Goal: Task Accomplishment & Management: Use online tool/utility

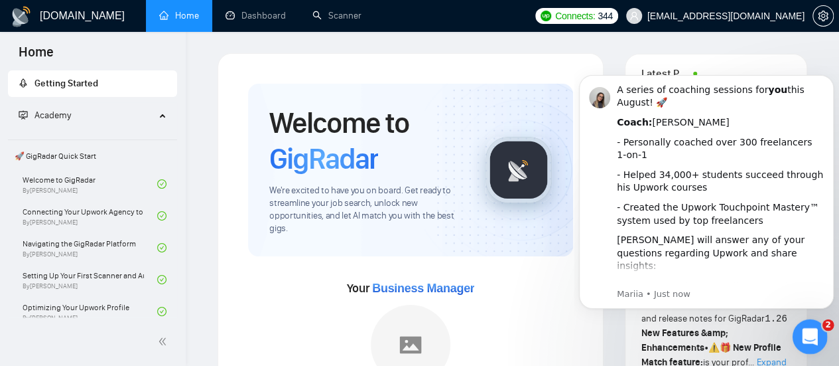
click at [810, 348] on div "Open Intercom Messenger" at bounding box center [808, 334] width 44 height 44
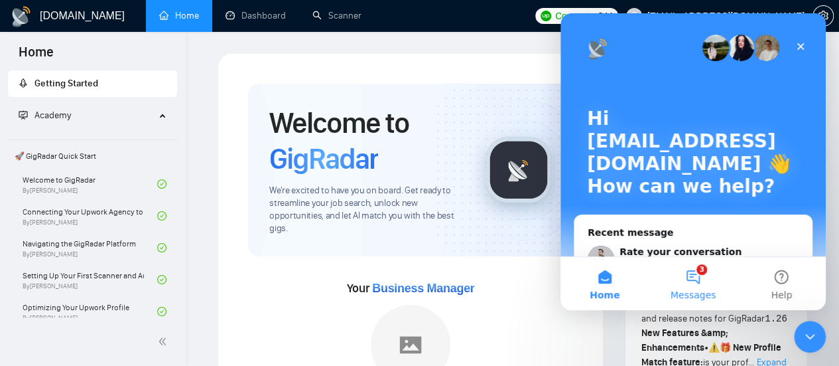
click at [696, 278] on button "3 Messages" at bounding box center [693, 283] width 88 height 53
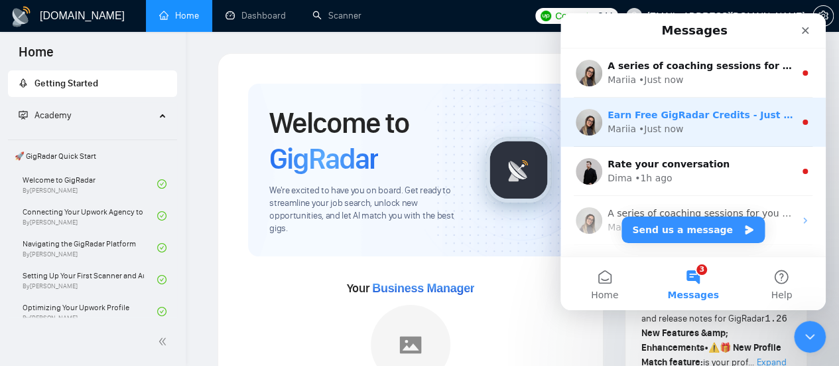
click at [691, 133] on div "Mariia • Just now" at bounding box center [701, 129] width 187 height 14
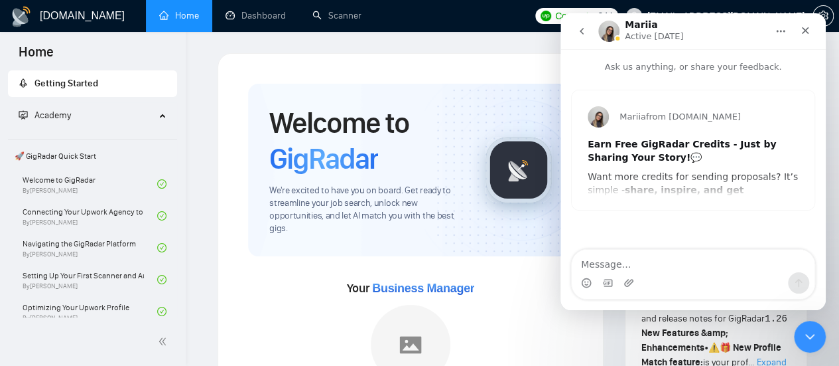
click at [677, 152] on div "Earn Free GigRadar Credits - Just by Sharing Your Story! 💬" at bounding box center [693, 151] width 211 height 26
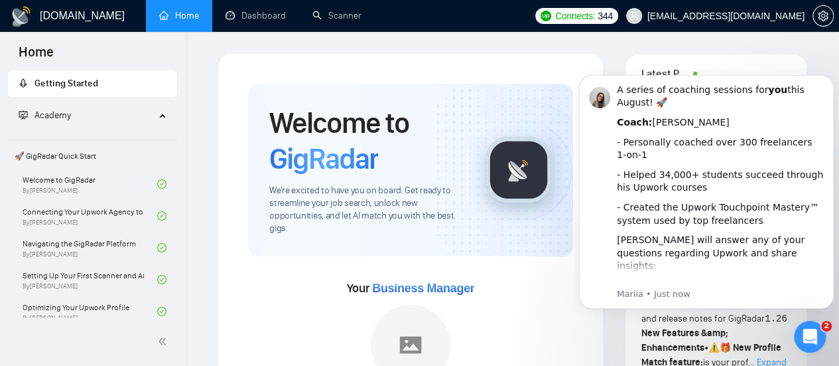
click at [812, 345] on div "Open Intercom Messenger" at bounding box center [808, 334] width 44 height 44
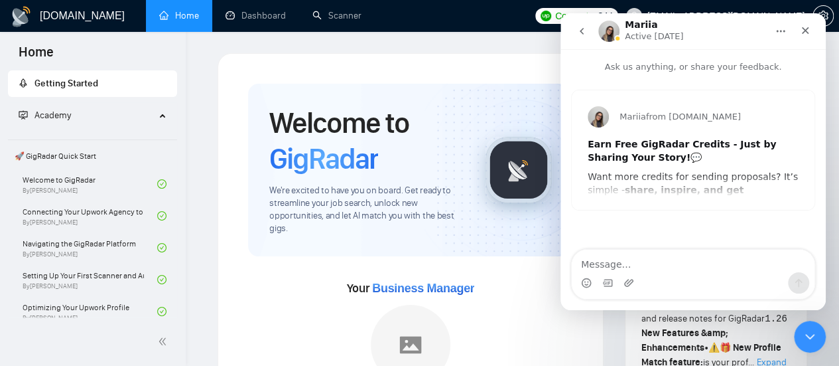
click at [578, 33] on icon "go back" at bounding box center [581, 31] width 11 height 11
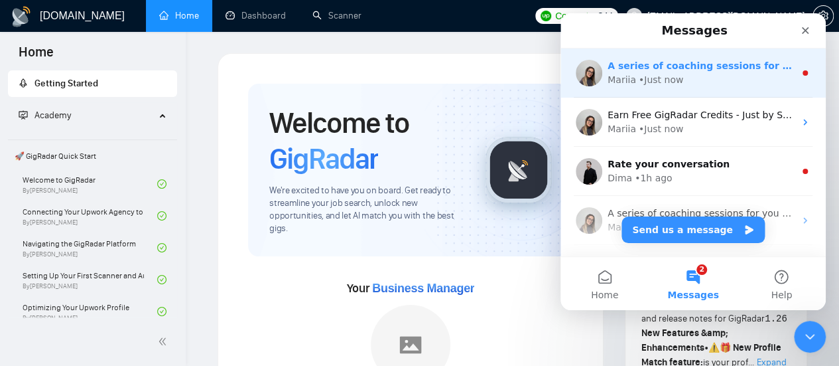
click at [693, 89] on div "A series of coaching sessions for you this August! 🚀 Coach: [PERSON_NAME] - Per…" at bounding box center [693, 72] width 265 height 49
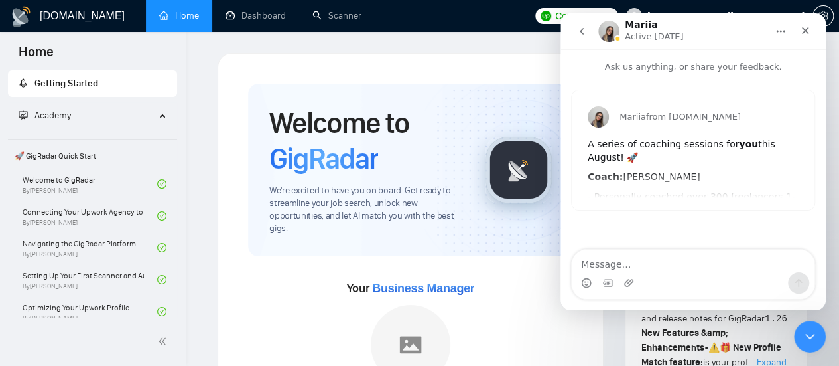
click at [674, 167] on div "A series of coaching sessions for you this August! 🚀 Coach: [PERSON_NAME] - Per…" at bounding box center [693, 303] width 211 height 331
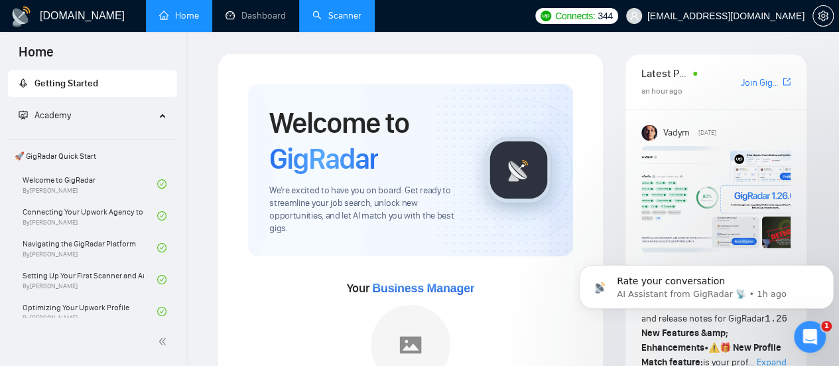
click at [346, 19] on link "Scanner" at bounding box center [336, 15] width 49 height 11
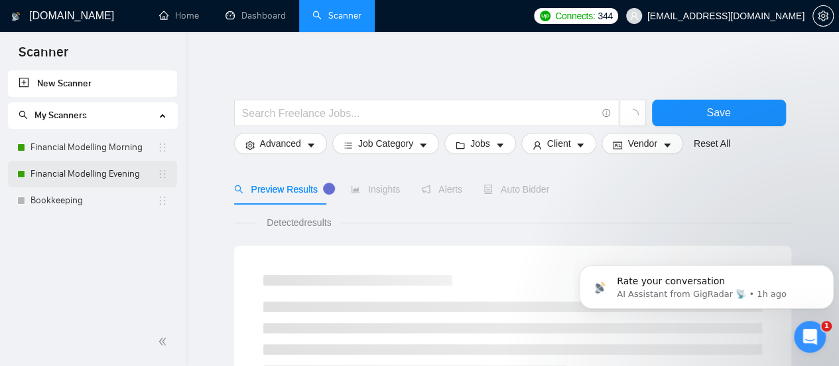
click at [106, 174] on link "Financial Modelling Evening" at bounding box center [94, 174] width 127 height 27
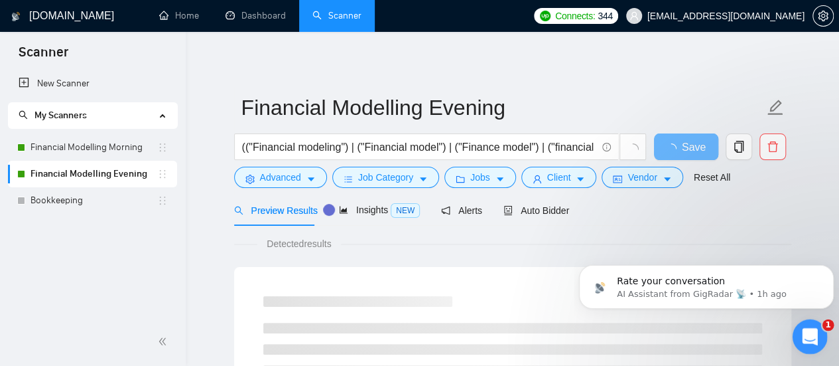
click at [815, 331] on icon "Open Intercom Messenger" at bounding box center [808, 335] width 22 height 22
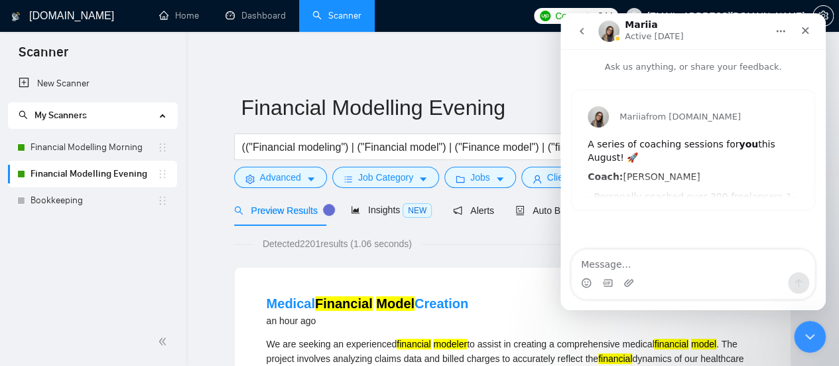
click at [586, 26] on icon "go back" at bounding box center [581, 31] width 11 height 11
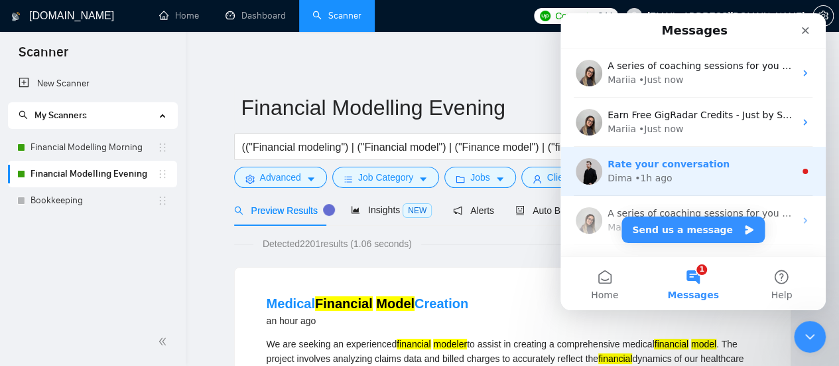
click at [687, 159] on span "Rate your conversation" at bounding box center [669, 164] width 122 height 11
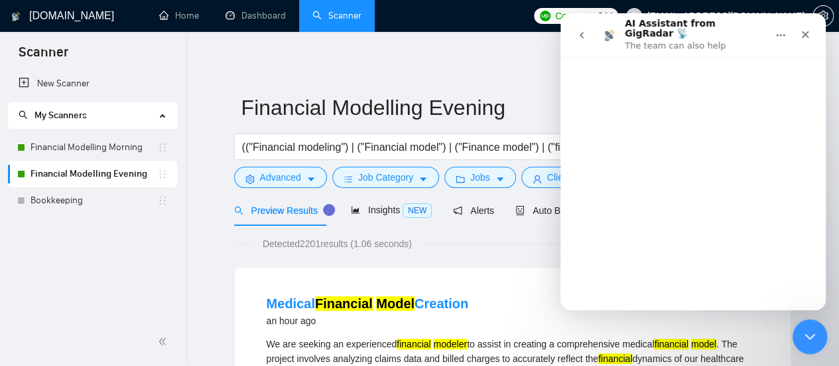
scroll to position [11, 0]
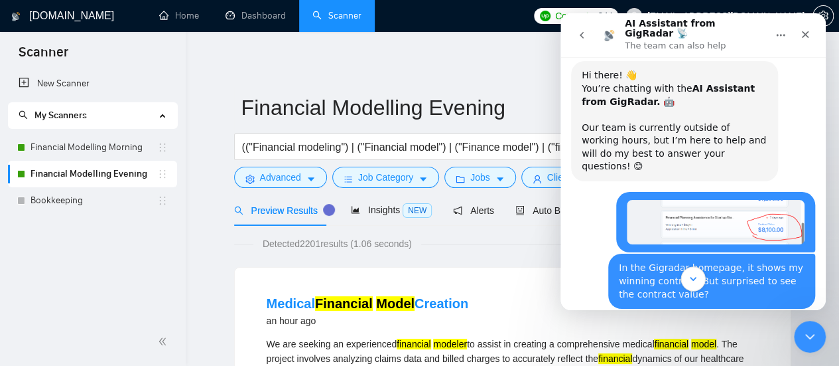
click at [689, 279] on icon "Scroll to bottom" at bounding box center [693, 279] width 12 height 12
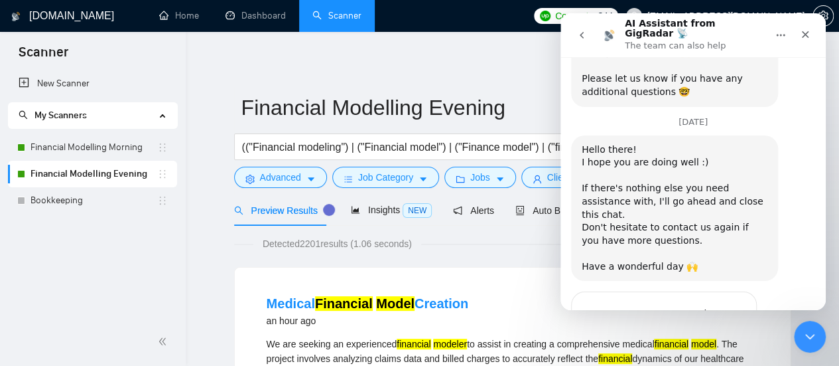
scroll to position [1138, 0]
click at [807, 348] on div "Close Intercom Messenger" at bounding box center [808, 334] width 32 height 32
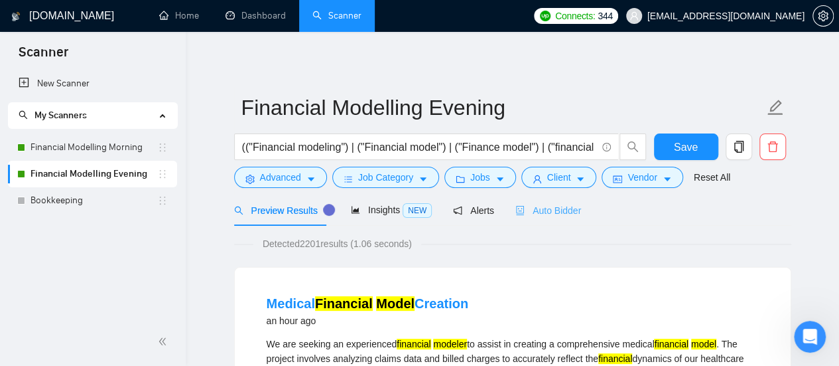
click at [555, 202] on div "Auto Bidder" at bounding box center [548, 209] width 66 height 31
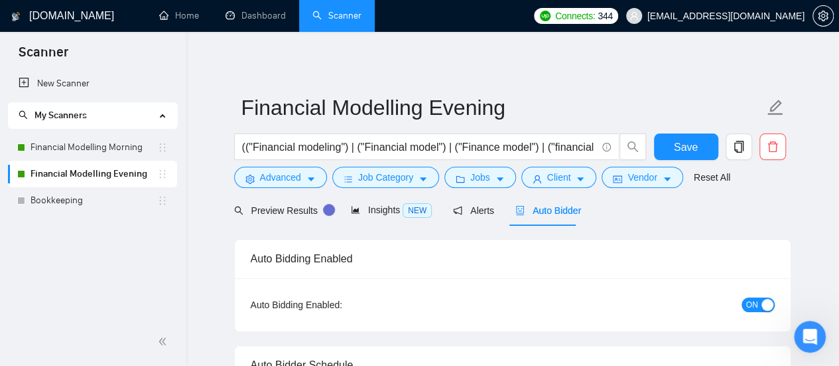
radio input "false"
radio input "true"
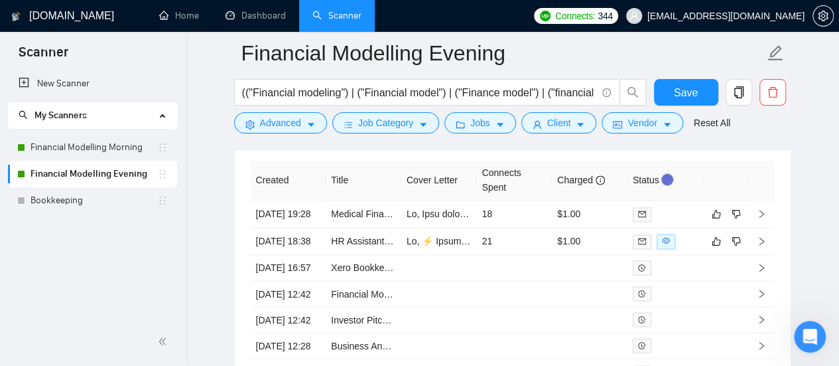
scroll to position [3464, 0]
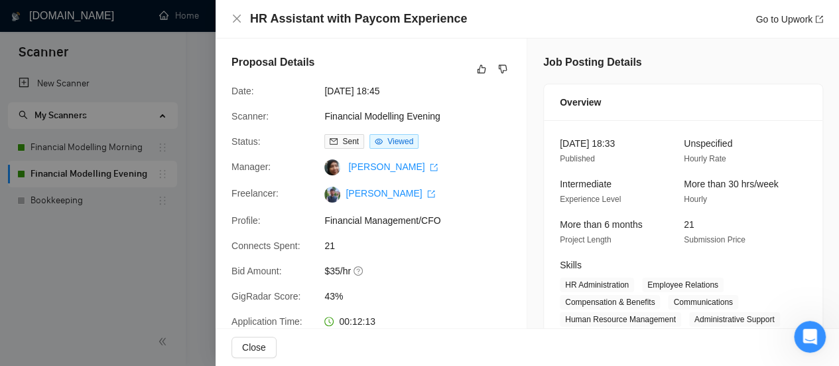
scroll to position [3144, 0]
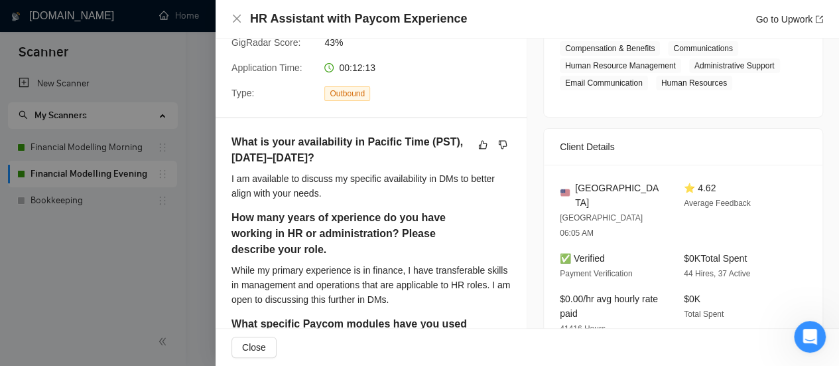
scroll to position [507, 0]
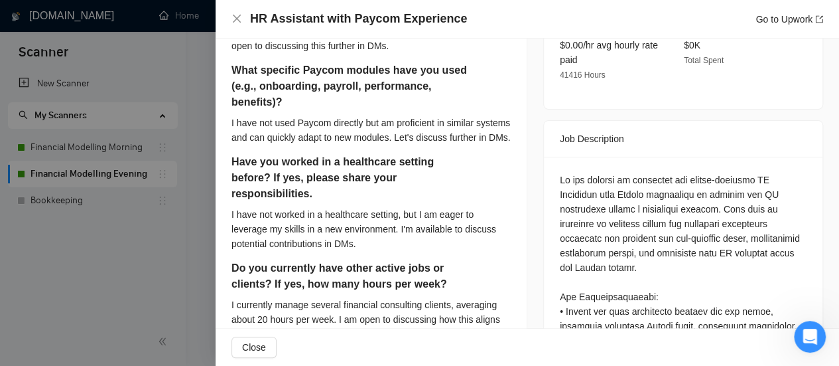
click at [825, 257] on div "Job Posting Details Overview [DATE] 18:33 Published Unspecified Hourly Rate Int…" at bounding box center [683, 347] width 312 height 1631
click at [828, 260] on div "Job Posting Details Overview [DATE] 18:33 Published Unspecified Hourly Rate Int…" at bounding box center [683, 347] width 312 height 1631
click at [48, 255] on div at bounding box center [419, 183] width 839 height 366
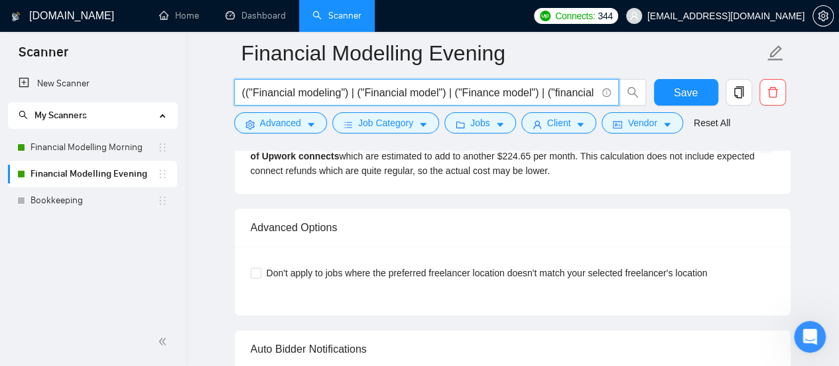
click at [411, 96] on input "(("Financial modeling") | ("Financial model") | ("Finance model") | ("financial…" at bounding box center [419, 92] width 354 height 17
paste input "| (Waveapp*)"
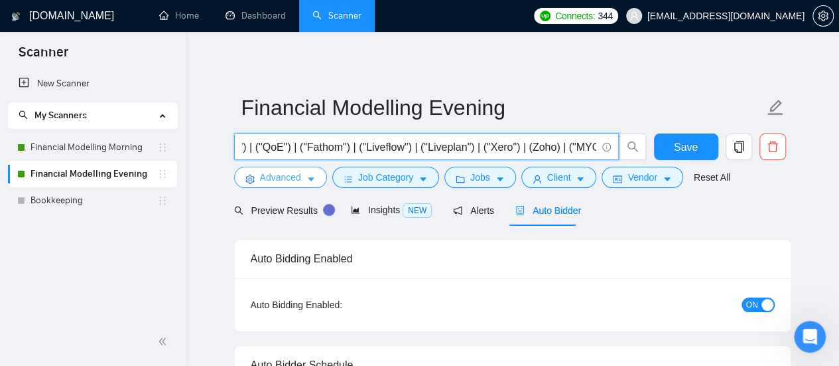
scroll to position [0, 0]
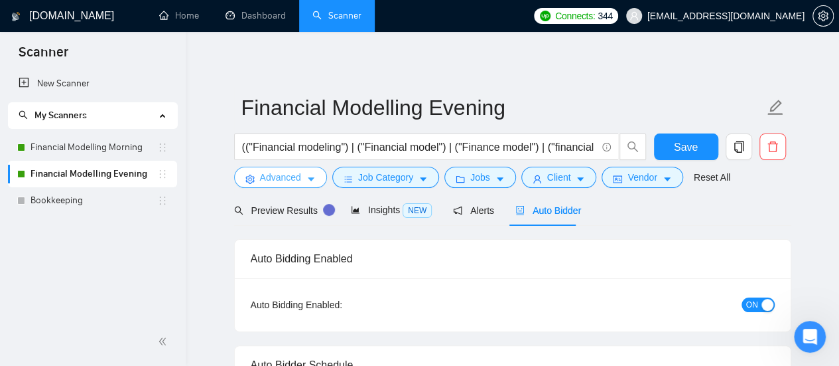
click at [276, 172] on span "Advanced" at bounding box center [280, 177] width 41 height 15
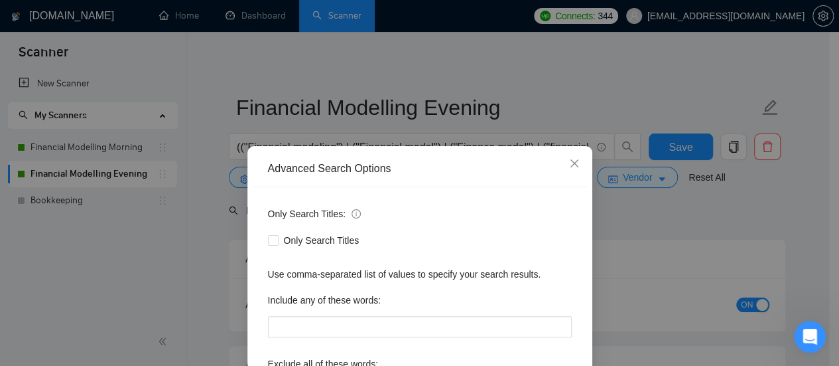
click at [546, 255] on div "Only Search Titles: Only Search Titles Use comma-separated list of values to sp…" at bounding box center [420, 341] width 336 height 309
click at [697, 247] on div "Advanced Search Options Only Search Titles: Only Search Titles Use comma-separa…" at bounding box center [419, 183] width 839 height 366
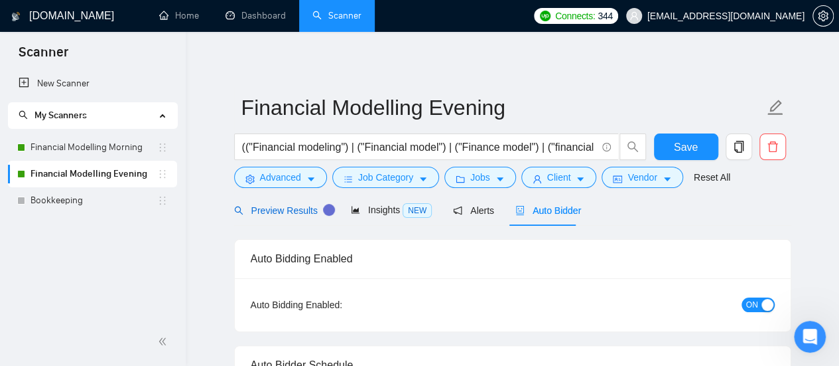
click at [294, 216] on span "Preview Results" at bounding box center [282, 210] width 96 height 11
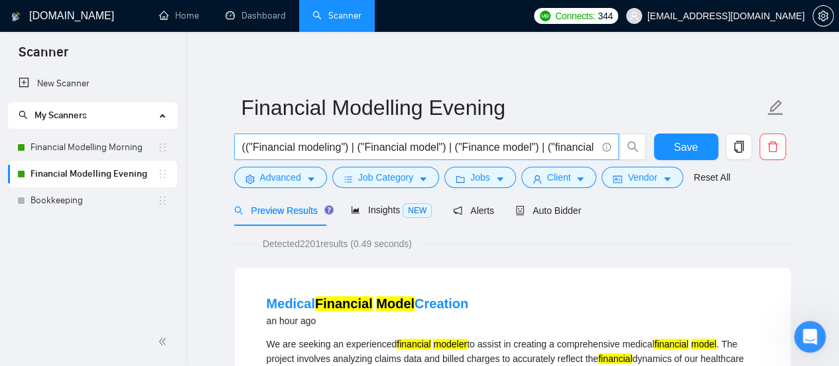
click at [509, 147] on input "(("Financial modeling") | ("Financial model") | ("Finance model") | ("financial…" at bounding box center [419, 147] width 354 height 17
paste input "| (HR)"
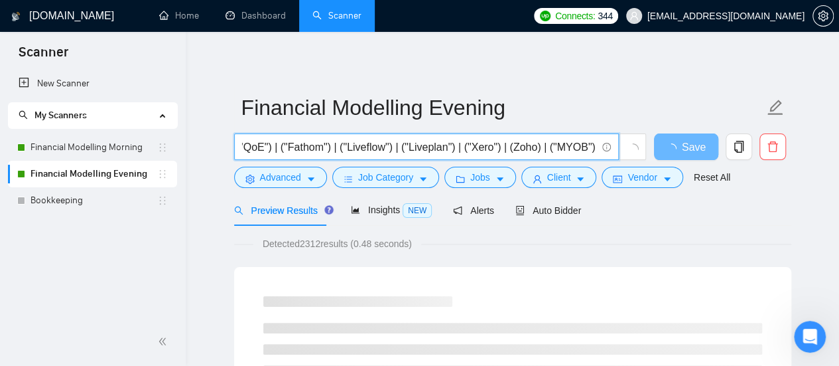
scroll to position [0, 3367]
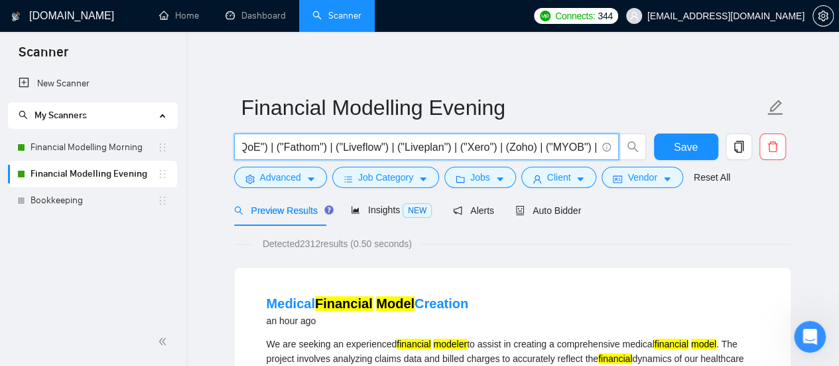
click at [586, 143] on input "(("Financial modeling") | ("Financial model") | ("Finance model") | ("financial…" at bounding box center [419, 147] width 354 height 17
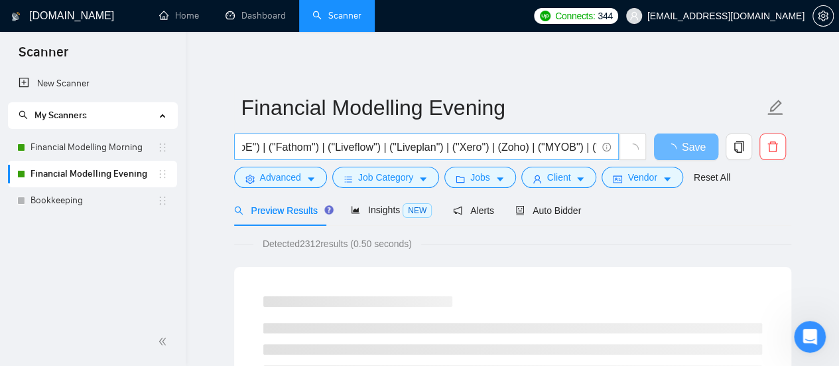
scroll to position [0, 0]
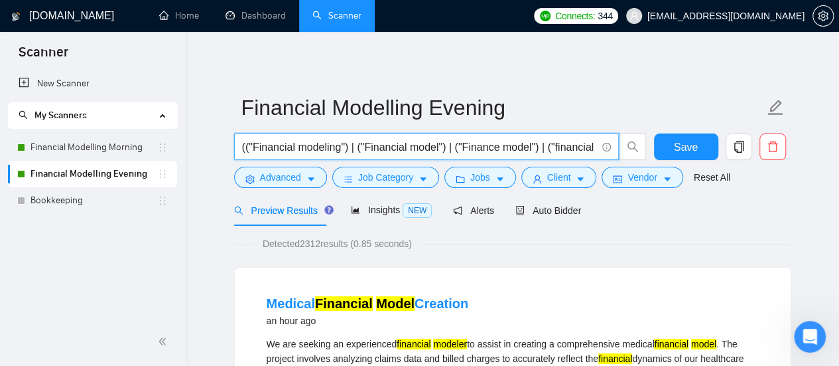
click at [427, 147] on input "(("Financial modeling") | ("Financial model") | ("Finance model") | ("financial…" at bounding box center [419, 147] width 354 height 17
paste input "| (HR)"
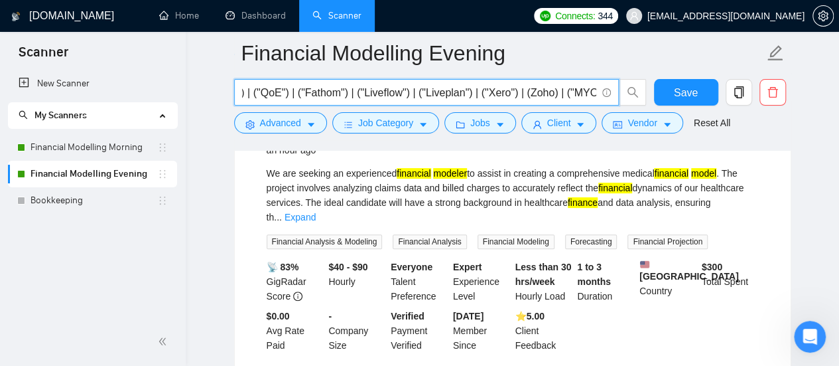
scroll to position [200, 0]
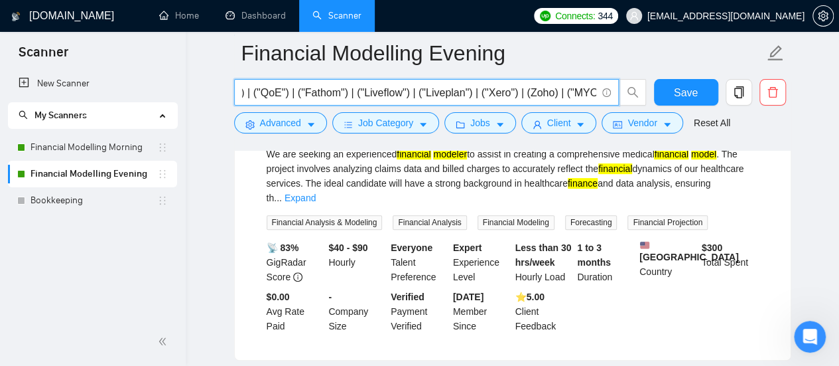
type input "(("Financial modeling") | ("Financial model") | ("Finance model") | ("financial…"
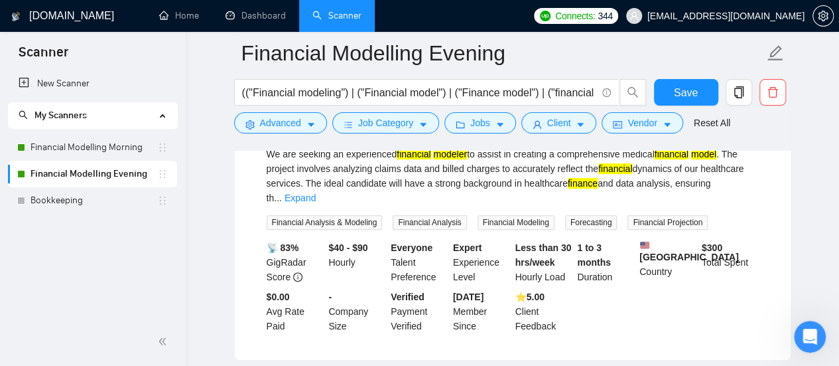
click at [174, 241] on div "New Scanner My Scanners Financial Modelling Morning Financial Modelling Evening…" at bounding box center [93, 193] width 186 height 247
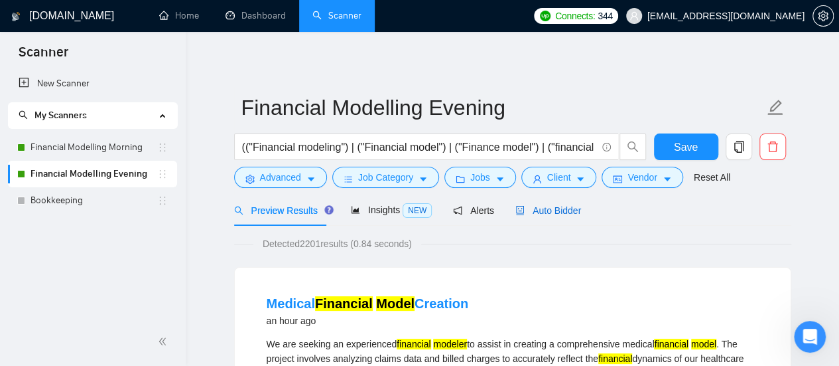
click at [562, 205] on span "Auto Bidder" at bounding box center [548, 210] width 66 height 11
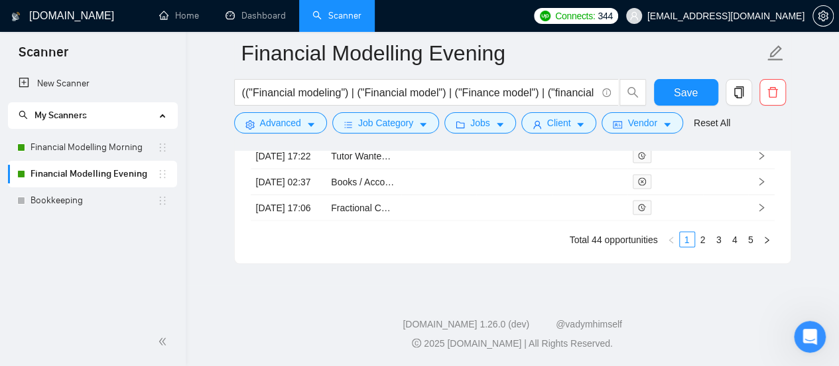
scroll to position [3757, 0]
click at [374, 134] on link "CPA to finish forecast" at bounding box center [375, 128] width 88 height 11
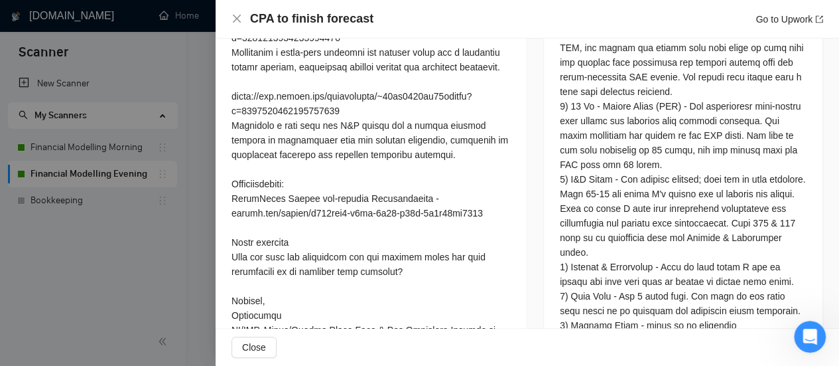
scroll to position [807, 0]
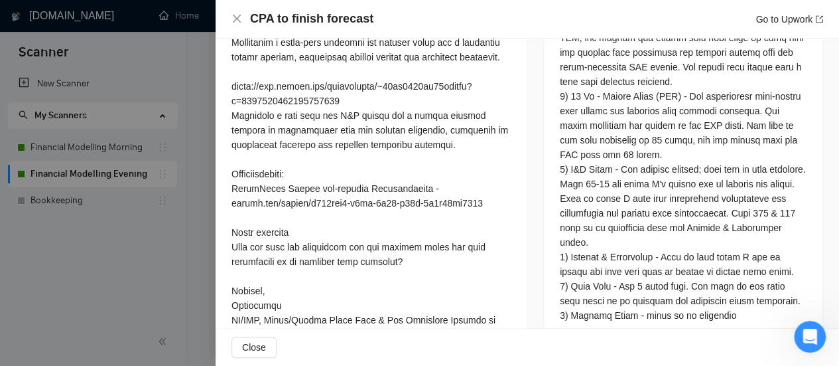
click at [151, 250] on div at bounding box center [419, 183] width 839 height 366
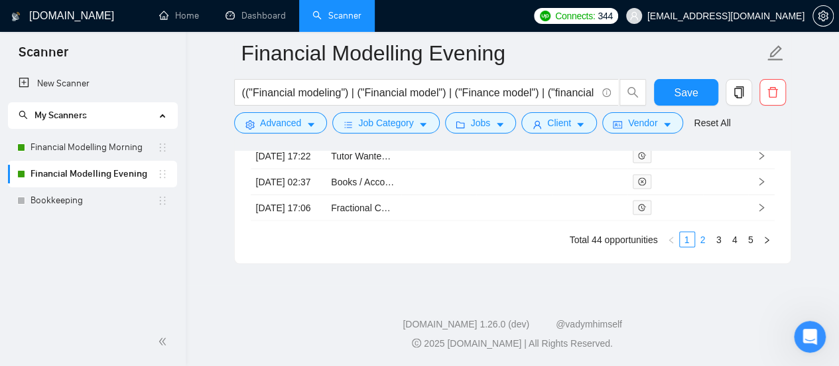
click at [703, 246] on link "2" at bounding box center [703, 239] width 15 height 15
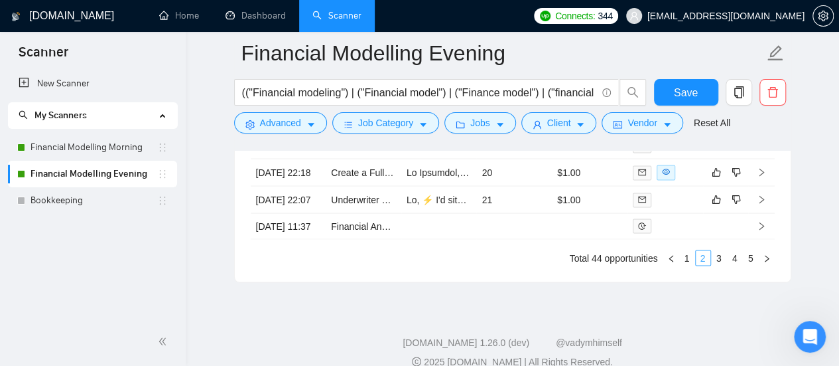
scroll to position [3716, 0]
click at [356, 176] on link "Create a Full Google Classroom Training Experience For My Employees" at bounding box center [479, 171] width 297 height 11
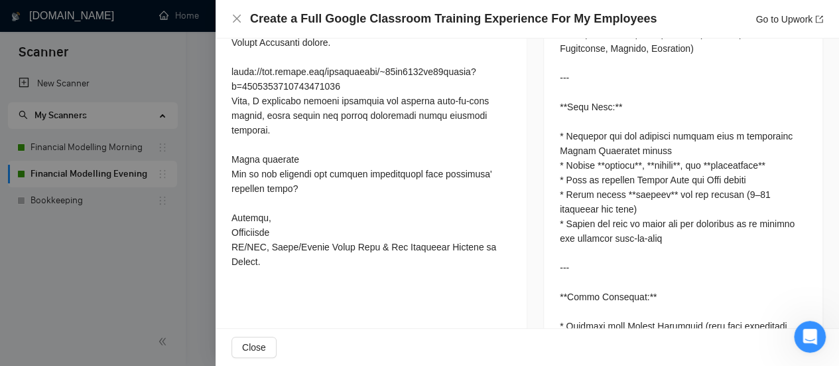
click at [183, 274] on div at bounding box center [419, 183] width 839 height 366
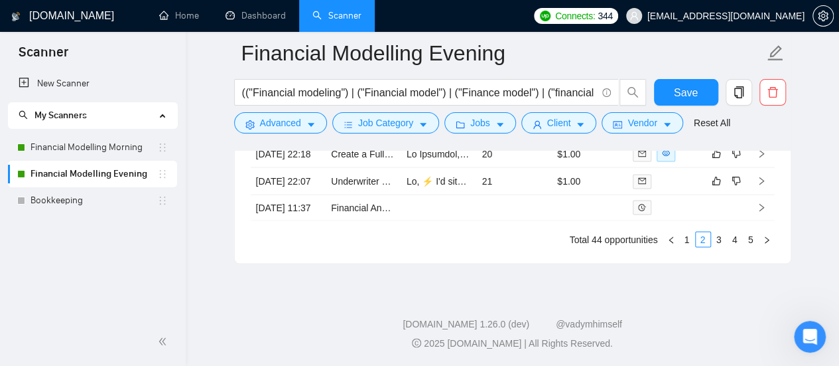
scroll to position [3822, 0]
click at [103, 153] on link "Financial Modelling Morning" at bounding box center [94, 147] width 127 height 27
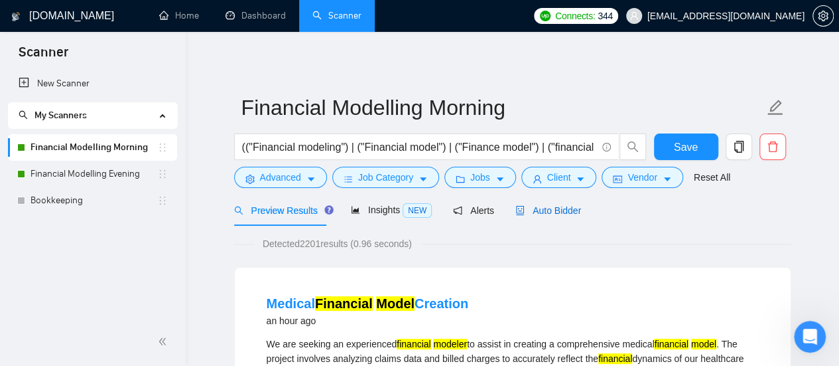
click at [567, 210] on span "Auto Bidder" at bounding box center [548, 210] width 66 height 11
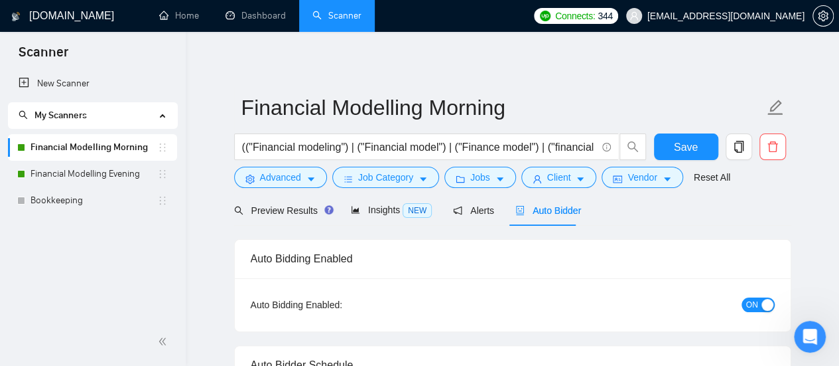
radio input "false"
radio input "true"
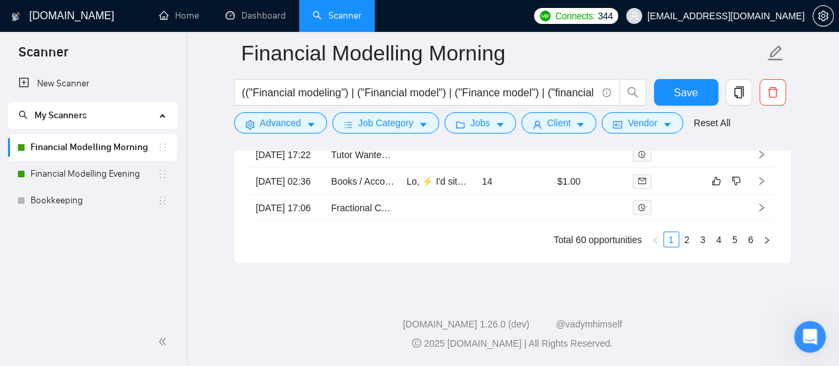
scroll to position [3751, 0]
click at [353, 186] on link "Books / Accounting Help Needed" at bounding box center [399, 180] width 136 height 11
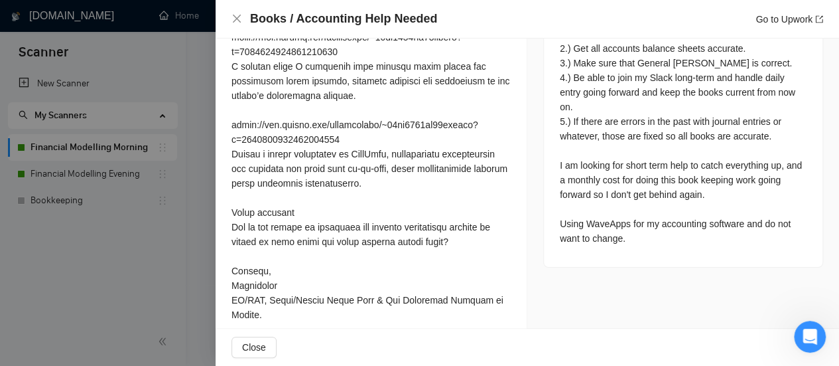
scroll to position [3841, 0]
click at [492, 166] on div at bounding box center [371, 22] width 279 height 598
click at [137, 262] on div at bounding box center [419, 183] width 839 height 366
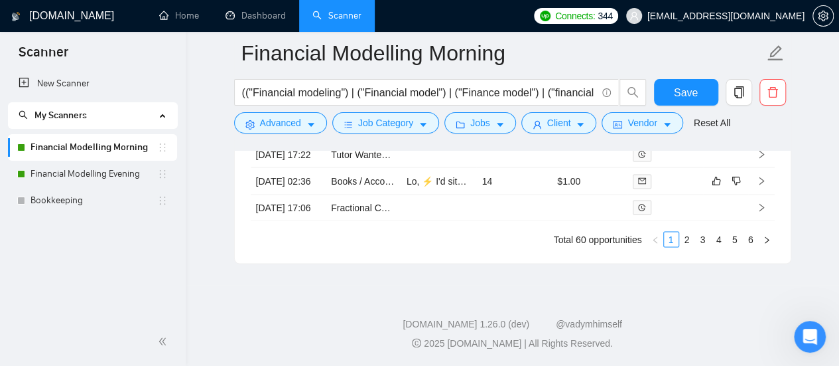
scroll to position [3788, 0]
click at [693, 246] on link "2" at bounding box center [687, 239] width 15 height 15
click at [131, 260] on div "New Scanner My Scanners Financial Modelling Morning Financial Modelling Evening…" at bounding box center [93, 193] width 186 height 247
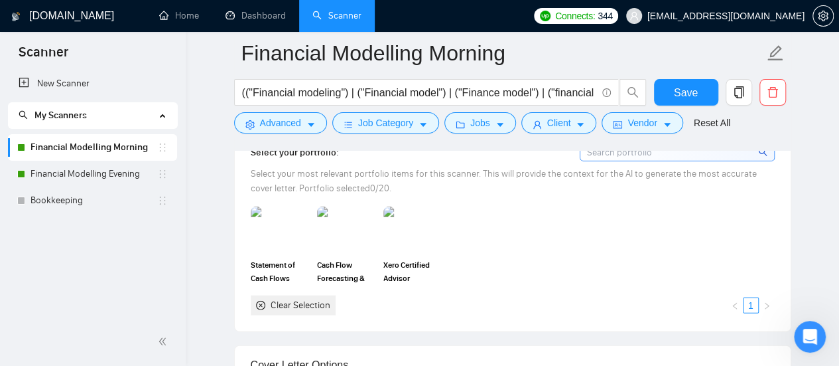
scroll to position [1320, 0]
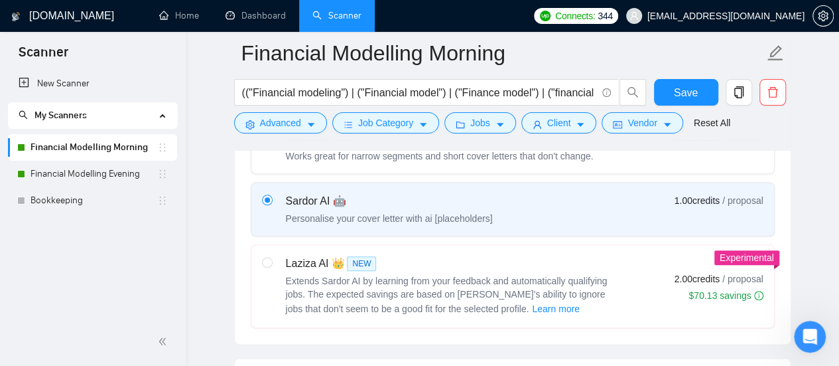
scroll to position [630, 0]
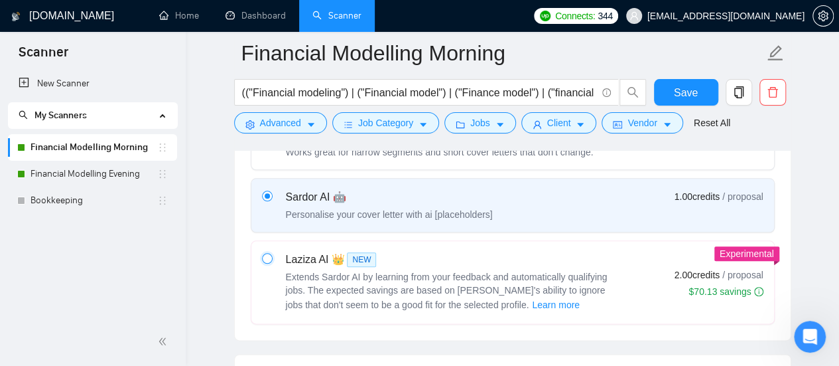
click at [263, 258] on input "radio" at bounding box center [266, 257] width 9 height 9
radio input "true"
radio input "false"
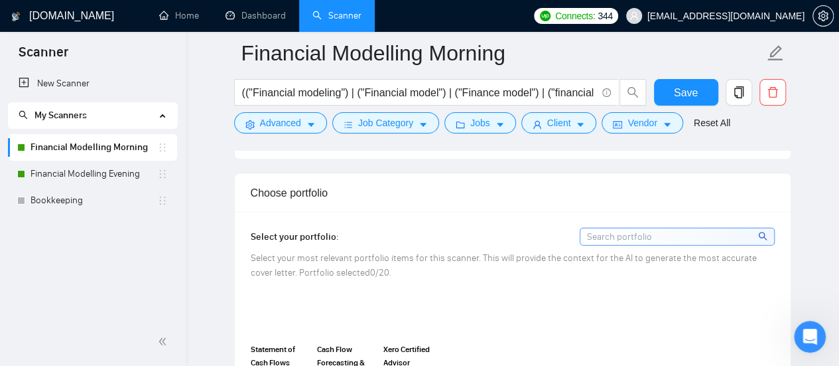
scroll to position [1347, 0]
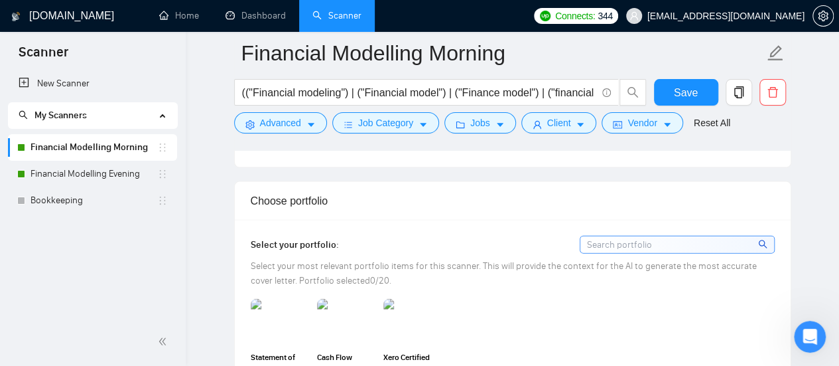
click at [640, 236] on input at bounding box center [677, 244] width 194 height 17
click at [767, 239] on icon "search" at bounding box center [762, 243] width 9 height 9
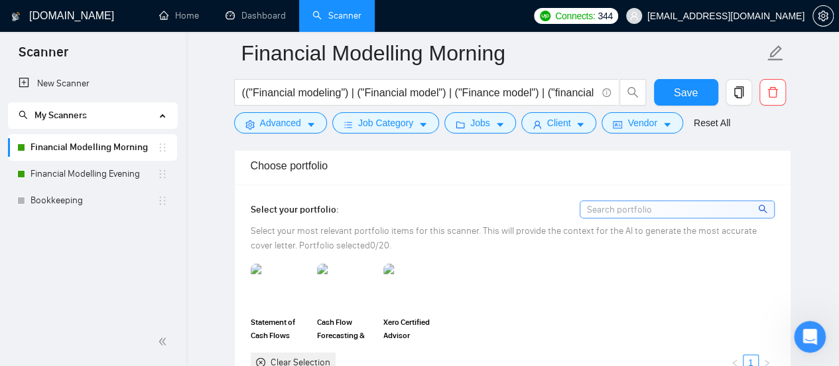
scroll to position [1376, 0]
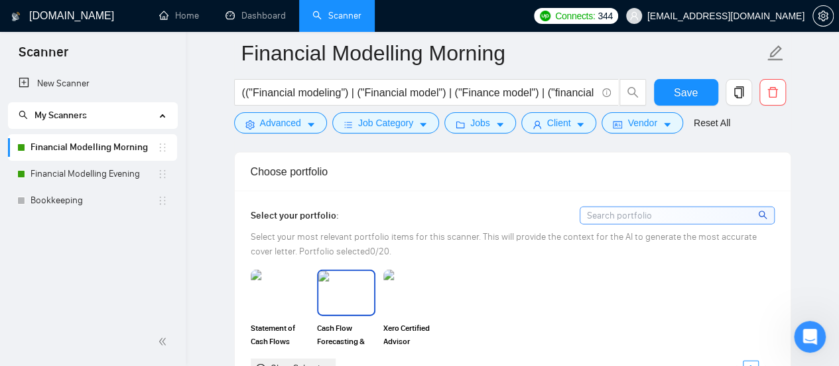
click at [347, 271] on img at bounding box center [346, 293] width 56 height 44
click at [347, 282] on rect at bounding box center [346, 292] width 21 height 21
drag, startPoint x: 511, startPoint y: 209, endPoint x: 762, endPoint y: 126, distance: 264.1
click at [762, 126] on div "Advanced Job Category Jobs Client Vendor Reset All" at bounding box center [510, 122] width 557 height 21
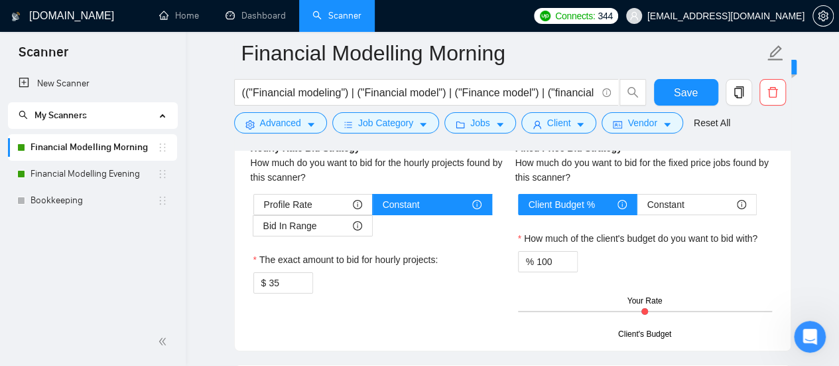
scroll to position [2655, 0]
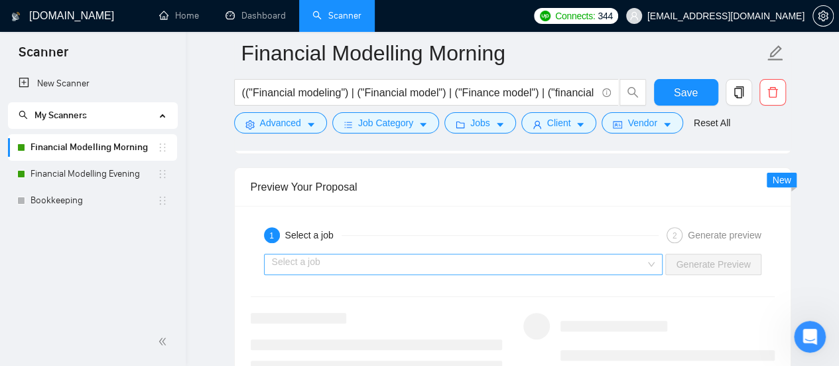
click at [604, 254] on input "search" at bounding box center [459, 264] width 374 height 20
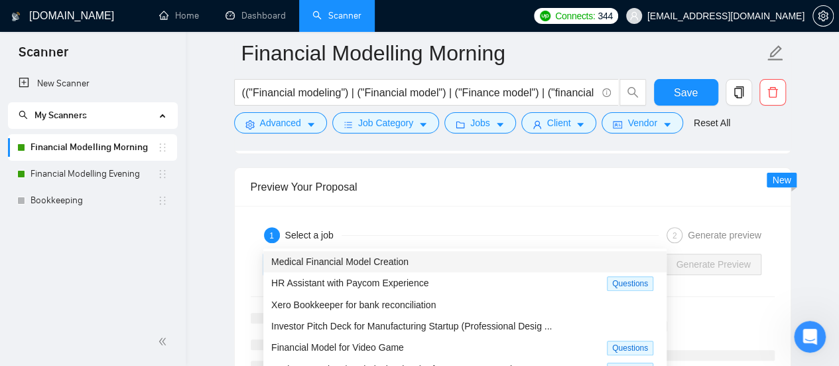
click at [529, 257] on div "Medical Financial Model Creation" at bounding box center [464, 261] width 387 height 15
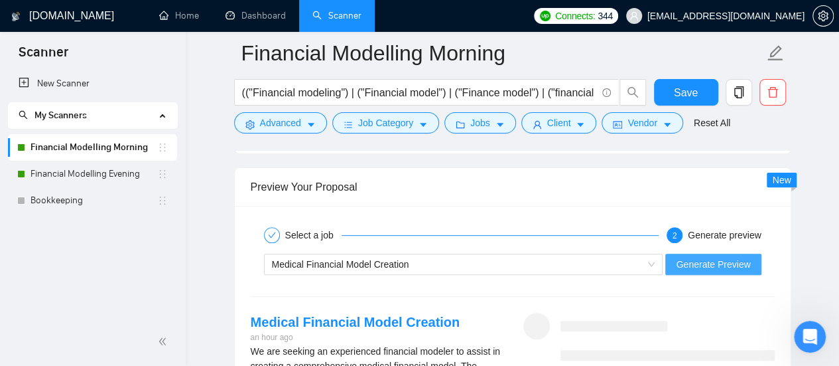
click at [730, 257] on span "Generate Preview" at bounding box center [713, 264] width 74 height 15
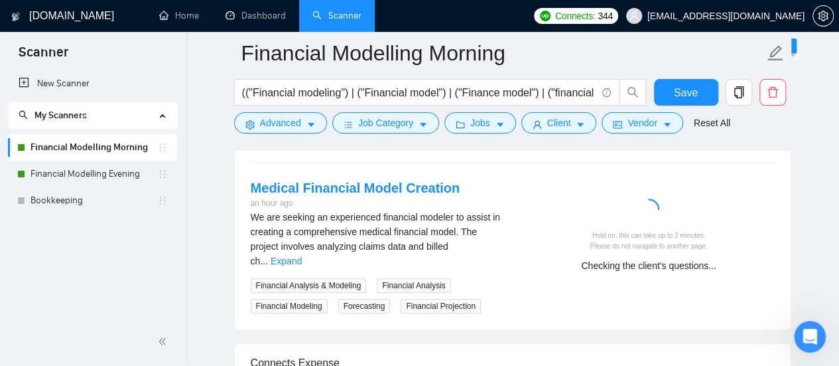
scroll to position [2790, 0]
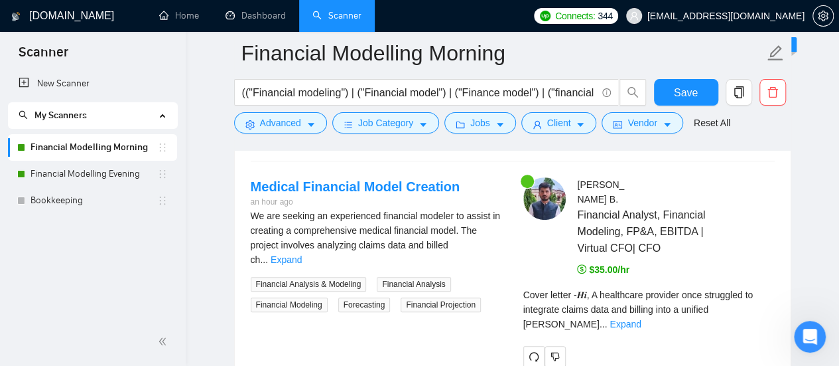
click at [665, 118] on button "Generate Preview" at bounding box center [713, 128] width 96 height 21
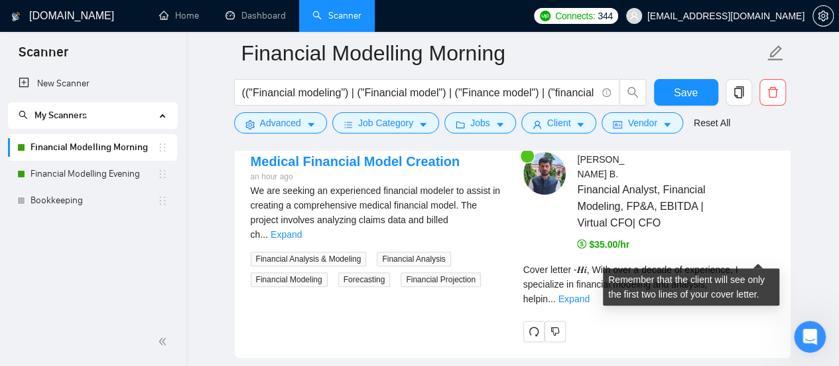
scroll to position [2817, 0]
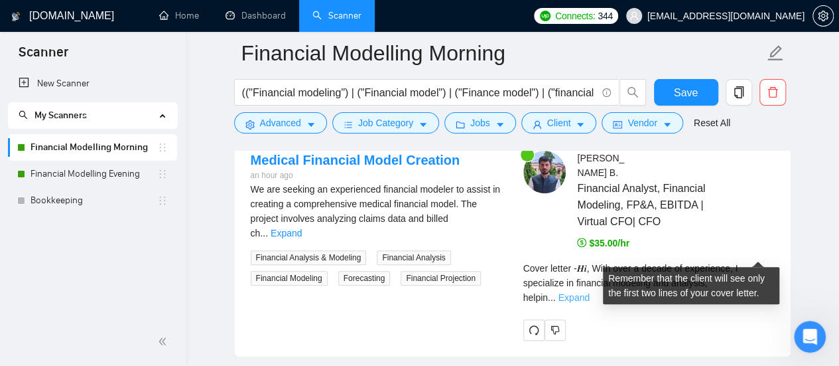
click at [590, 292] on link "Expand" at bounding box center [574, 297] width 31 height 11
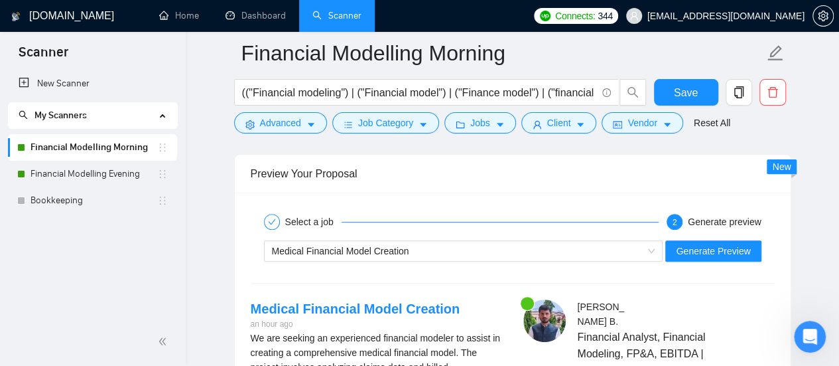
scroll to position [2657, 0]
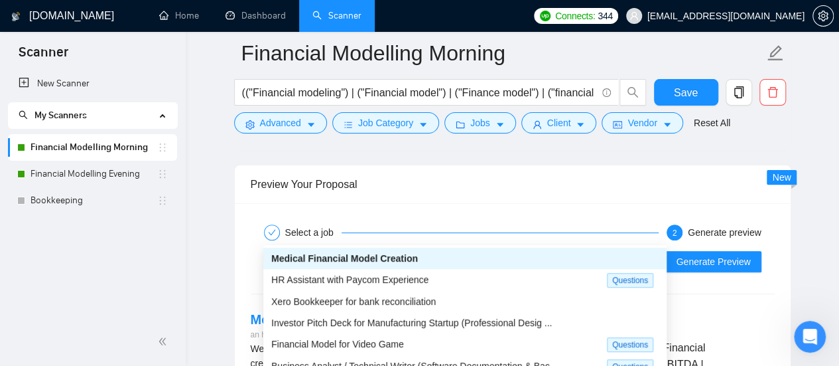
click at [545, 251] on div "Medical Financial Model Creation" at bounding box center [457, 261] width 371 height 20
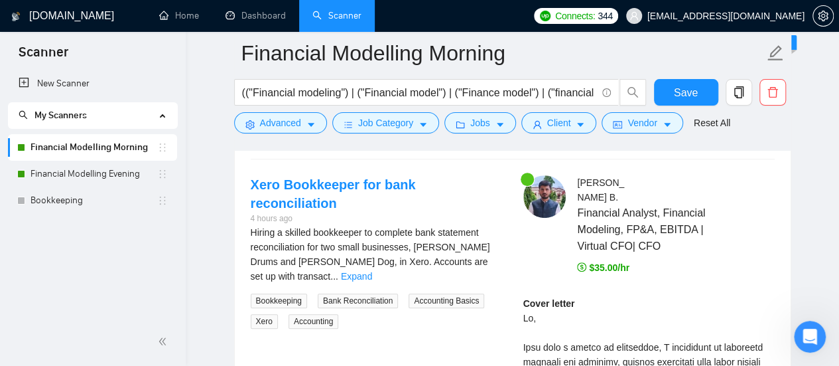
scroll to position [2711, 0]
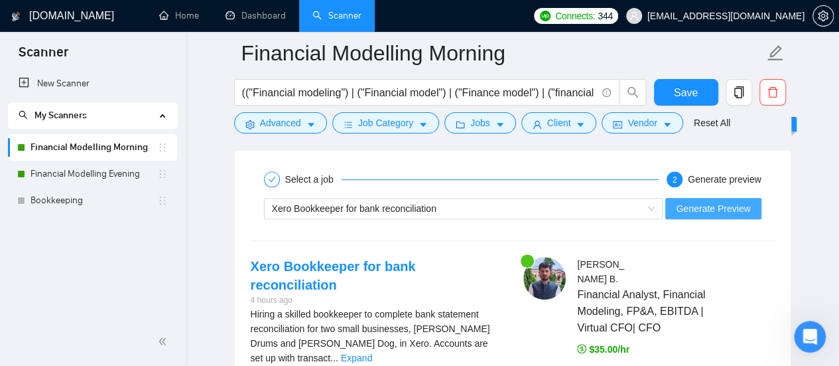
click at [727, 201] on span "Generate Preview" at bounding box center [713, 208] width 74 height 15
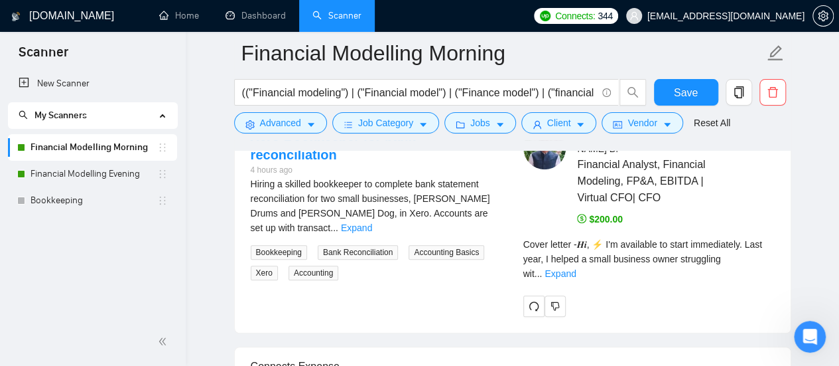
scroll to position [2843, 0]
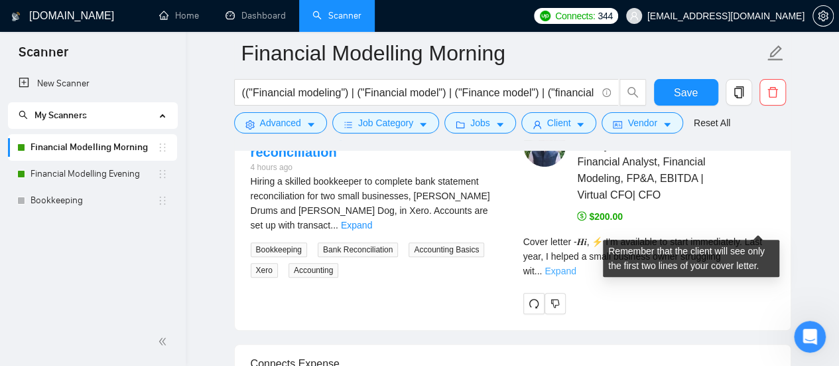
click at [576, 265] on link "Expand" at bounding box center [560, 270] width 31 height 11
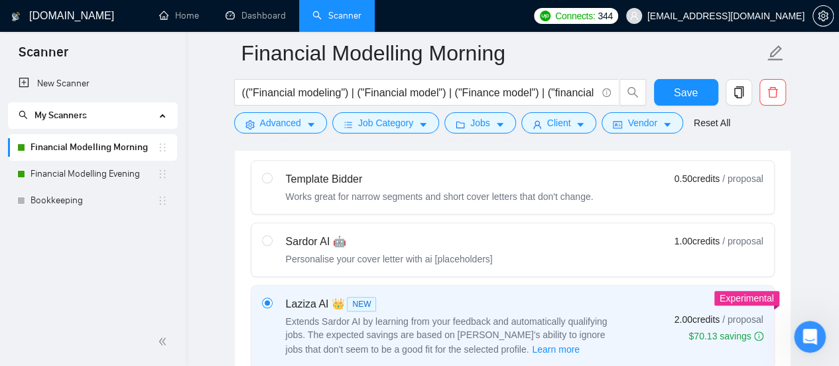
scroll to position [588, 0]
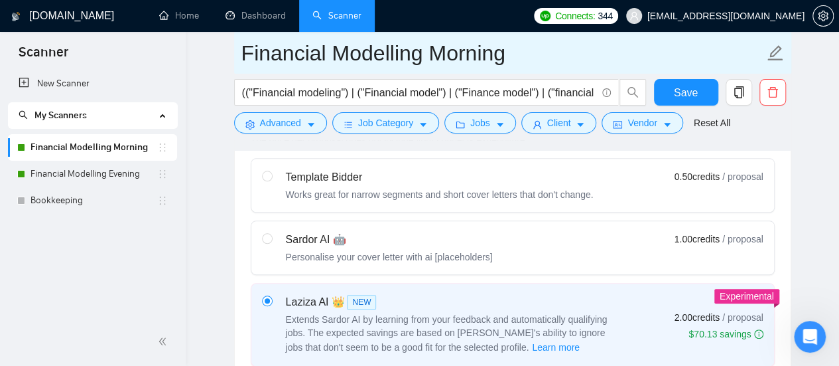
drag, startPoint x: 119, startPoint y: 181, endPoint x: 488, endPoint y: 64, distance: 386.9
click at [119, 181] on link "Financial Modelling Evening" at bounding box center [94, 174] width 127 height 27
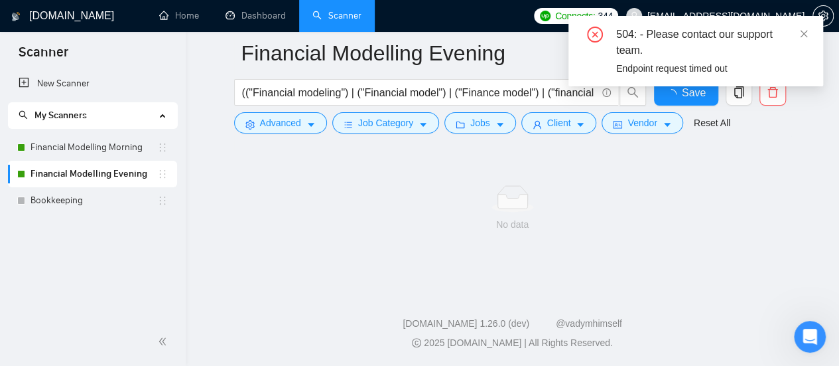
scroll to position [118, 0]
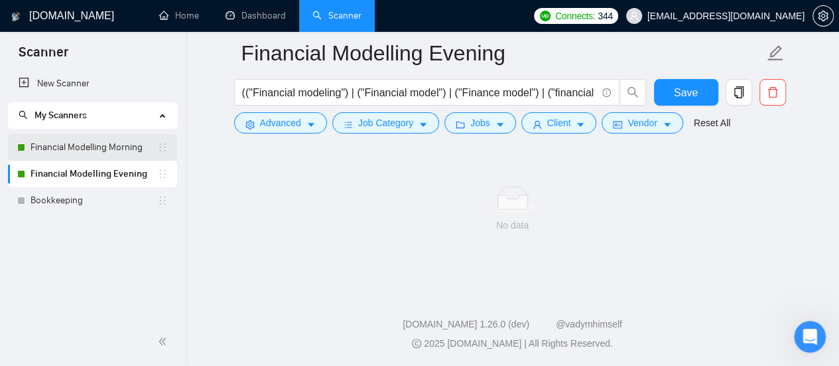
click at [111, 157] on link "Financial Modelling Morning" at bounding box center [94, 147] width 127 height 27
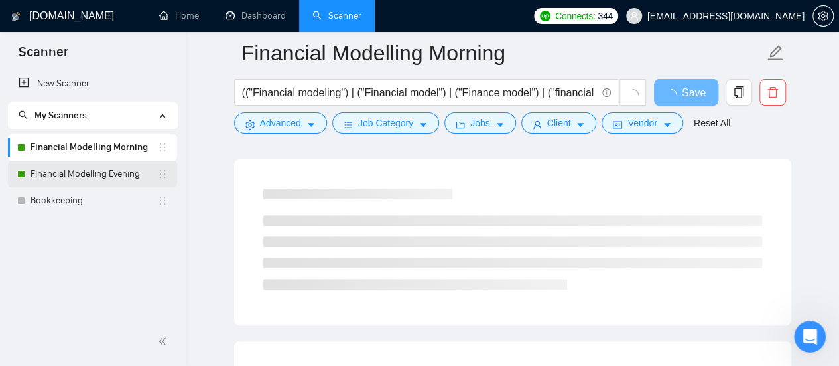
click at [103, 174] on link "Financial Modelling Evening" at bounding box center [94, 174] width 127 height 27
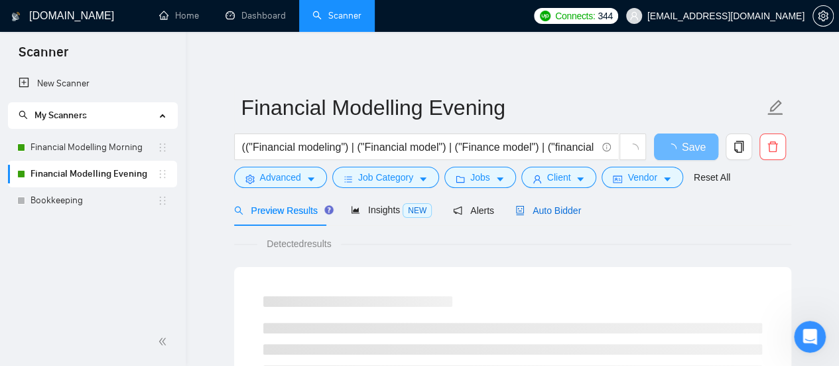
click at [572, 210] on span "Auto Bidder" at bounding box center [548, 210] width 66 height 11
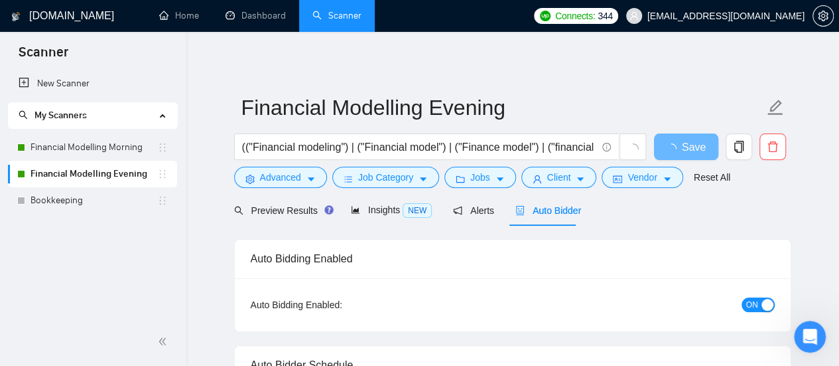
radio input "false"
radio input "true"
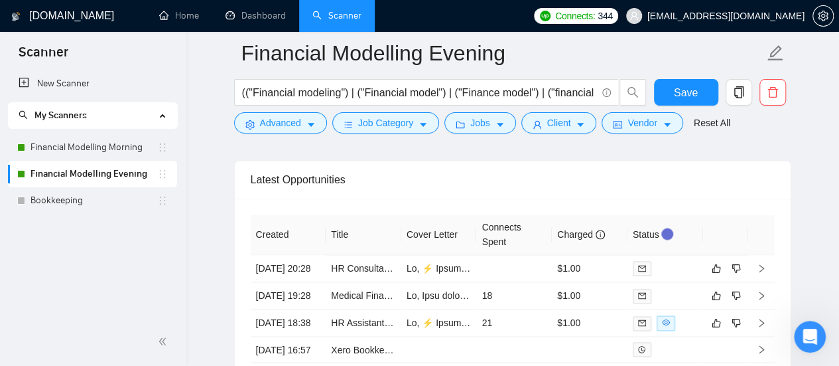
scroll to position [3446, 0]
